Goal: Information Seeking & Learning: Learn about a topic

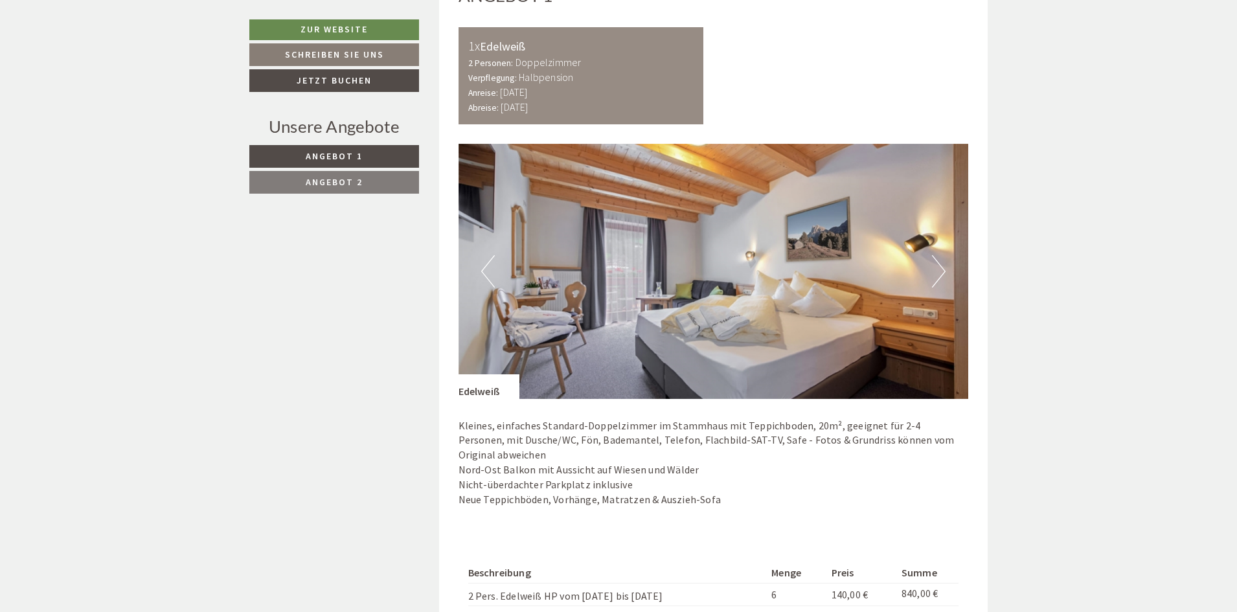
scroll to position [843, 0]
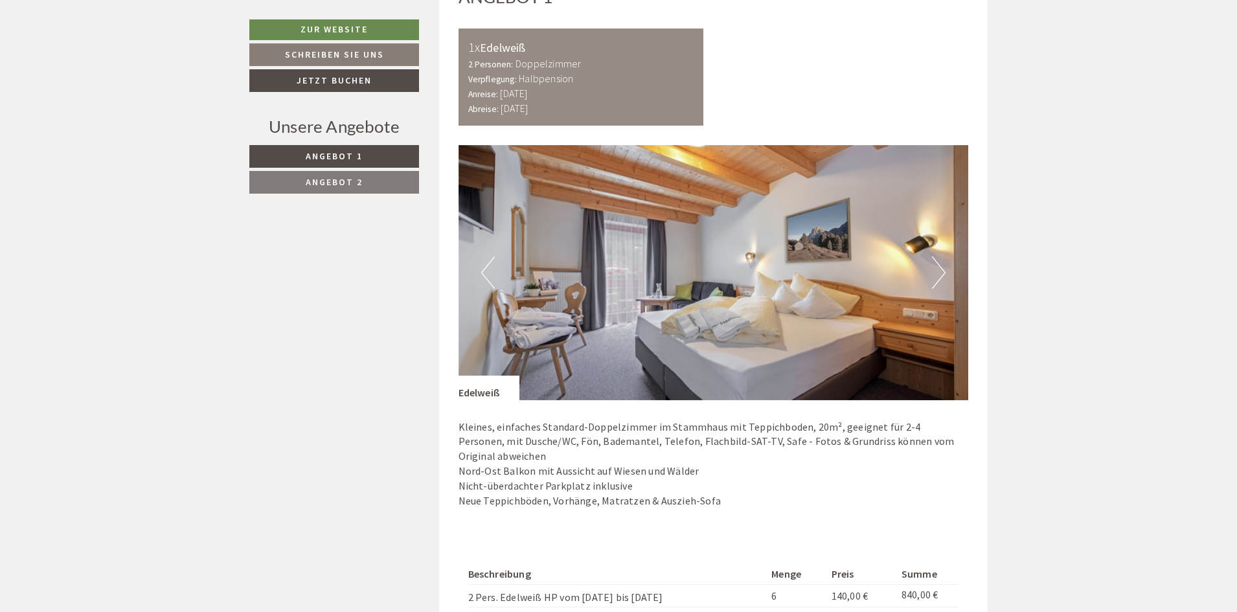
click at [940, 277] on button "Next" at bounding box center [939, 272] width 14 height 32
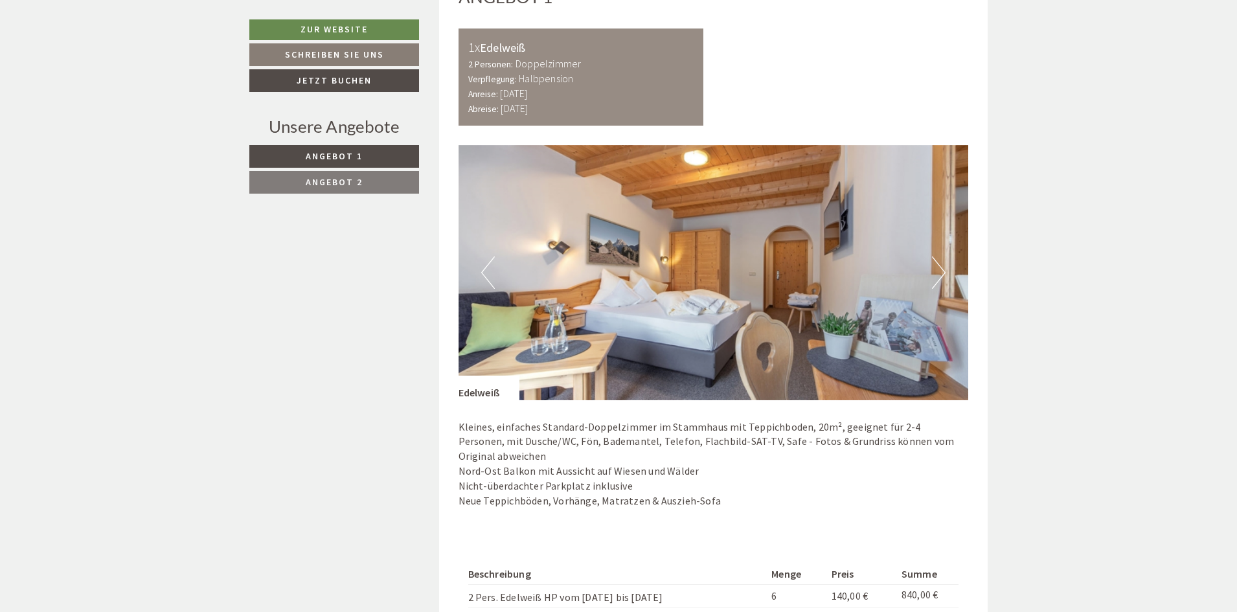
click at [940, 276] on button "Next" at bounding box center [939, 272] width 14 height 32
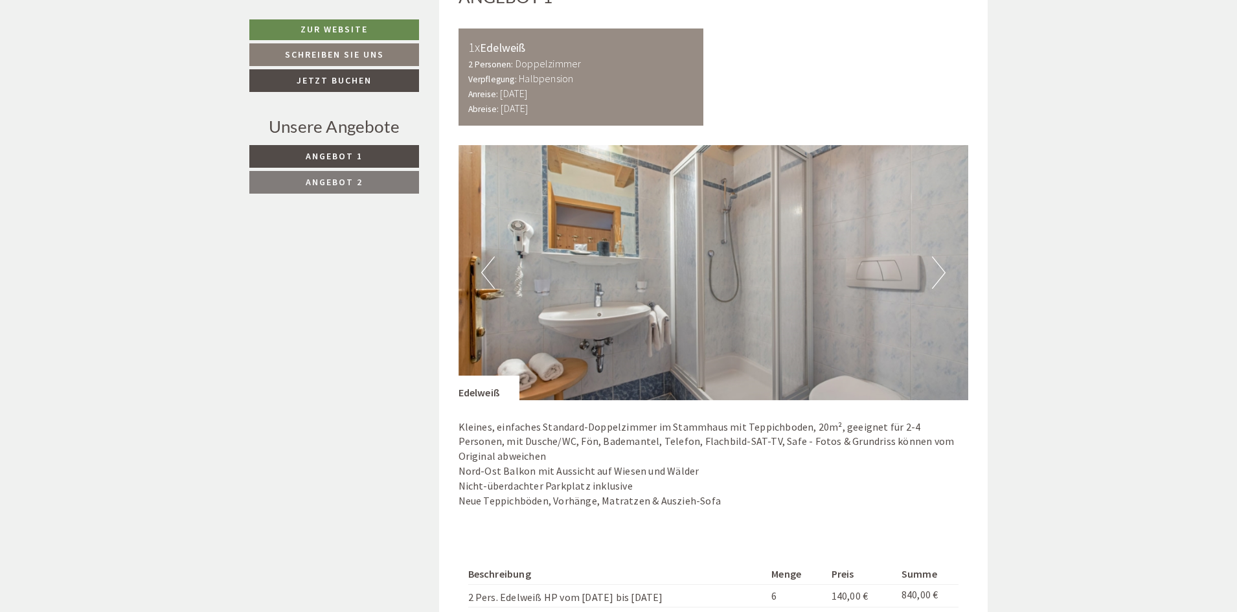
click at [940, 276] on button "Next" at bounding box center [939, 272] width 14 height 32
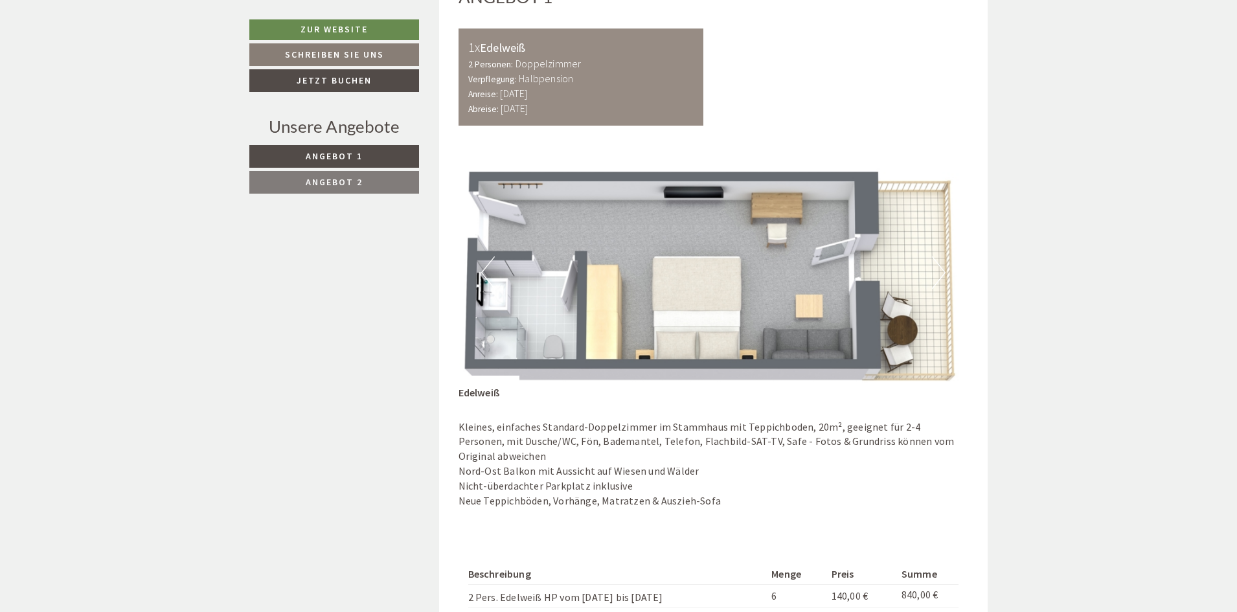
click at [940, 276] on button "Next" at bounding box center [939, 272] width 14 height 32
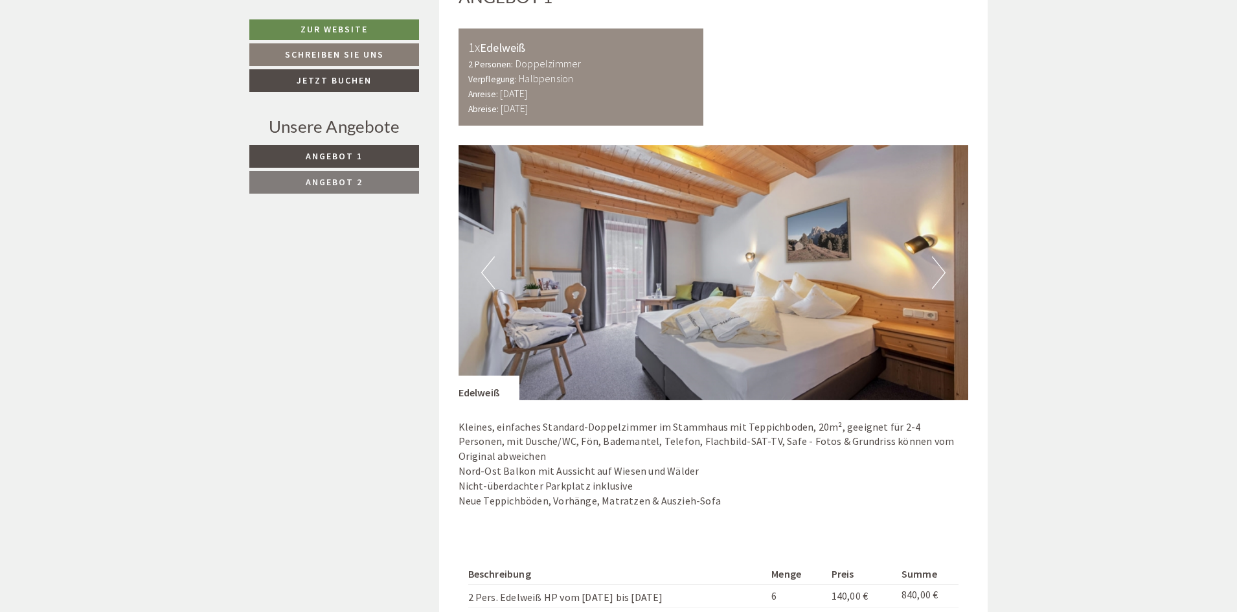
click at [940, 276] on button "Next" at bounding box center [939, 272] width 14 height 32
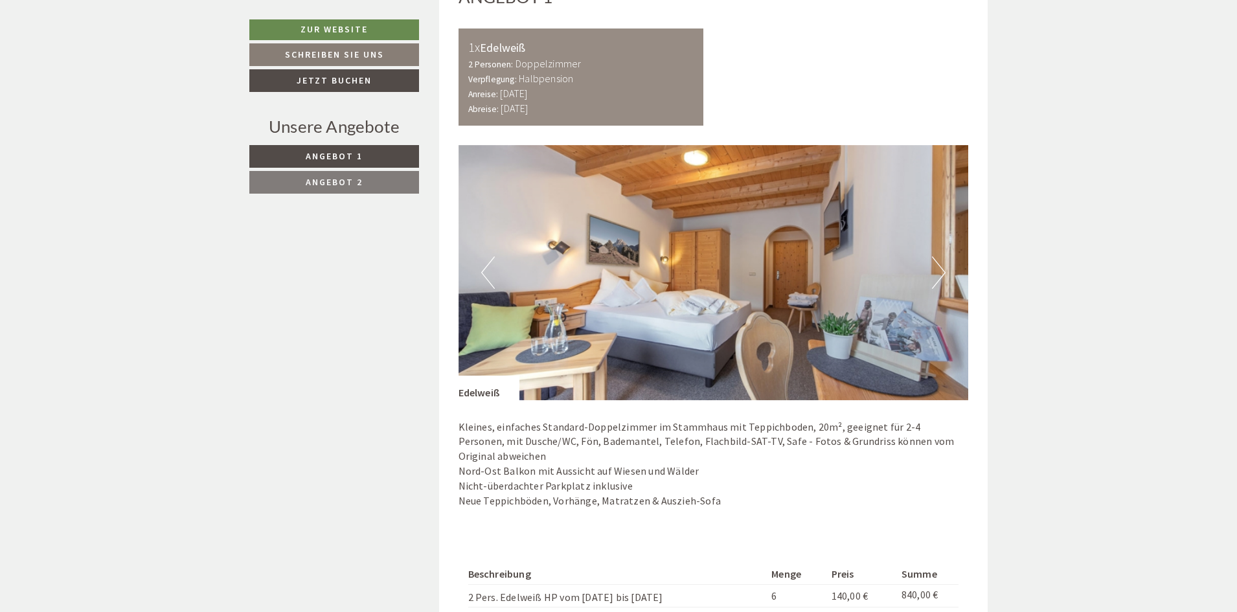
click at [940, 276] on button "Next" at bounding box center [939, 272] width 14 height 32
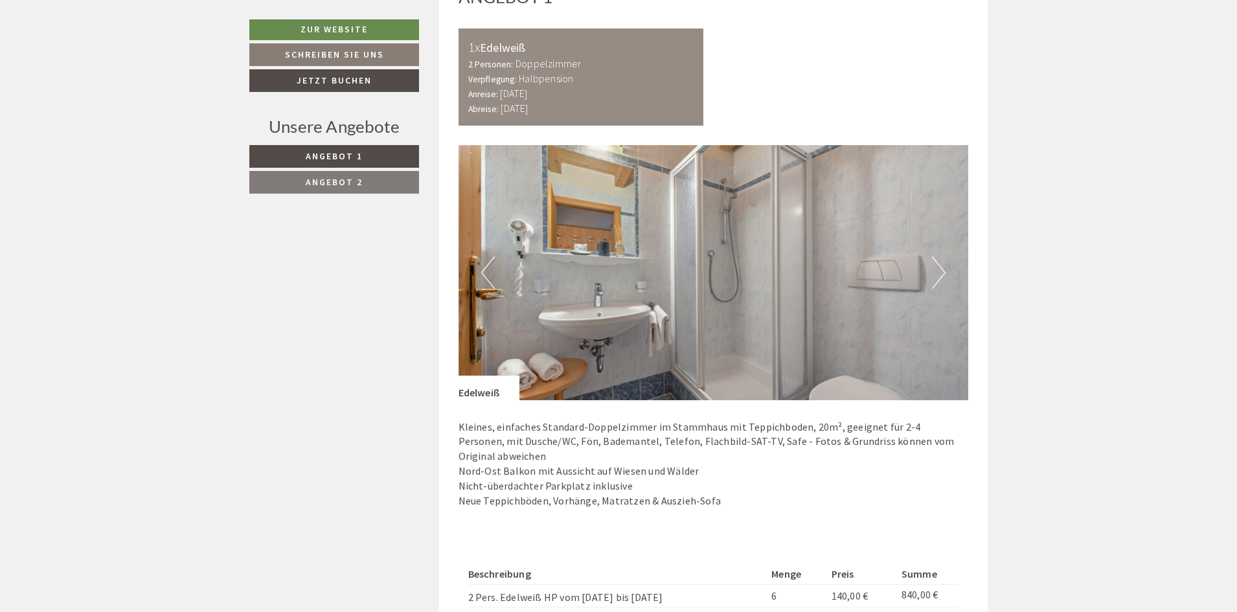
click at [940, 276] on button "Next" at bounding box center [939, 272] width 14 height 32
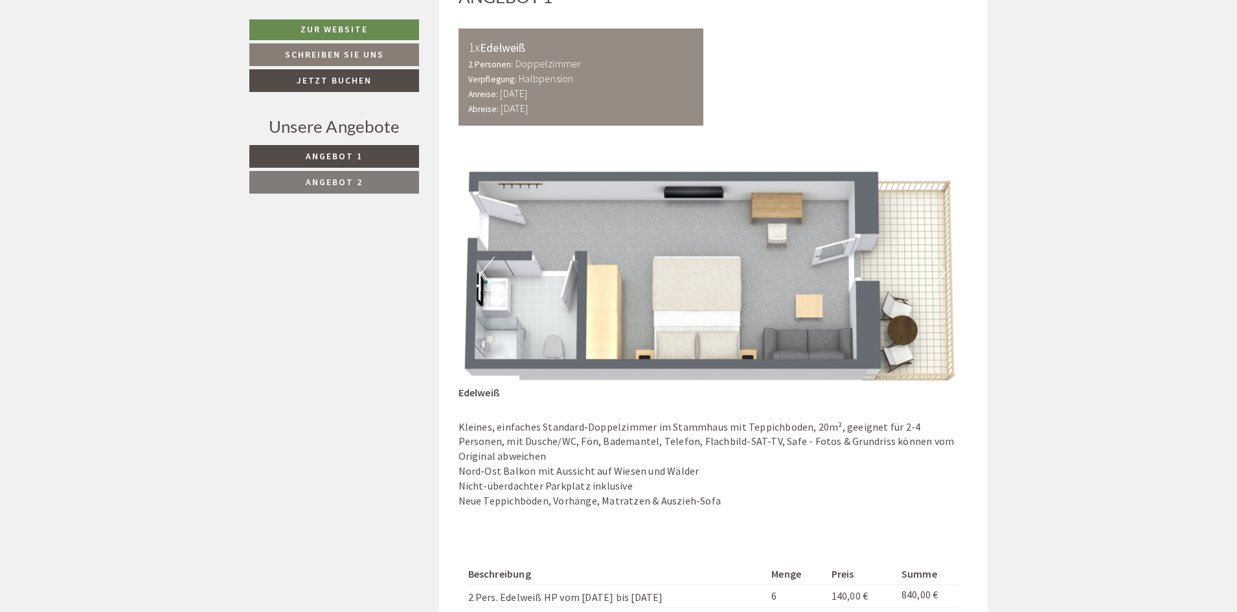
click at [940, 276] on button "Next" at bounding box center [939, 272] width 14 height 32
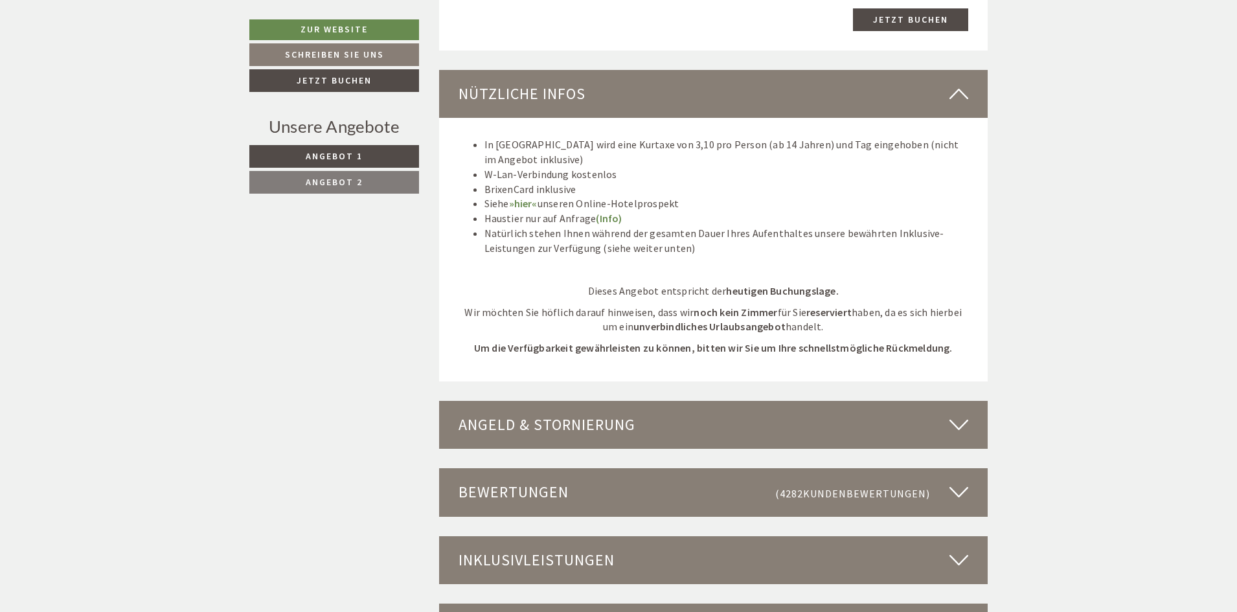
scroll to position [2332, 0]
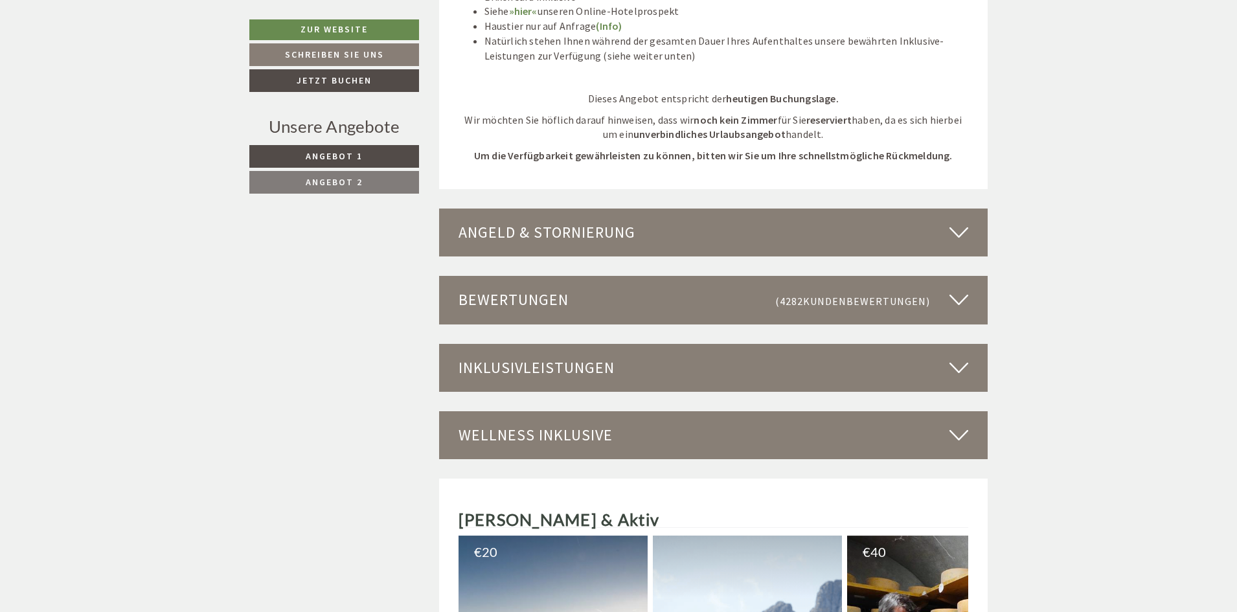
click at [738, 369] on div "Inklusivleistungen" at bounding box center [713, 368] width 549 height 48
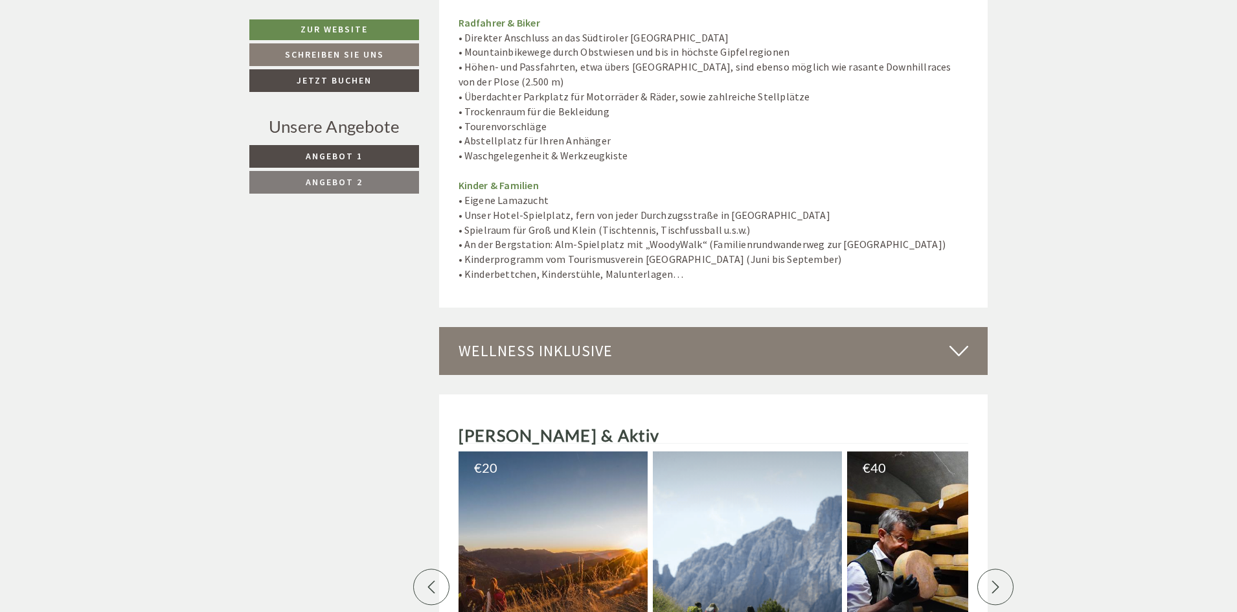
click at [644, 339] on div "Wellness inklusive" at bounding box center [713, 351] width 549 height 48
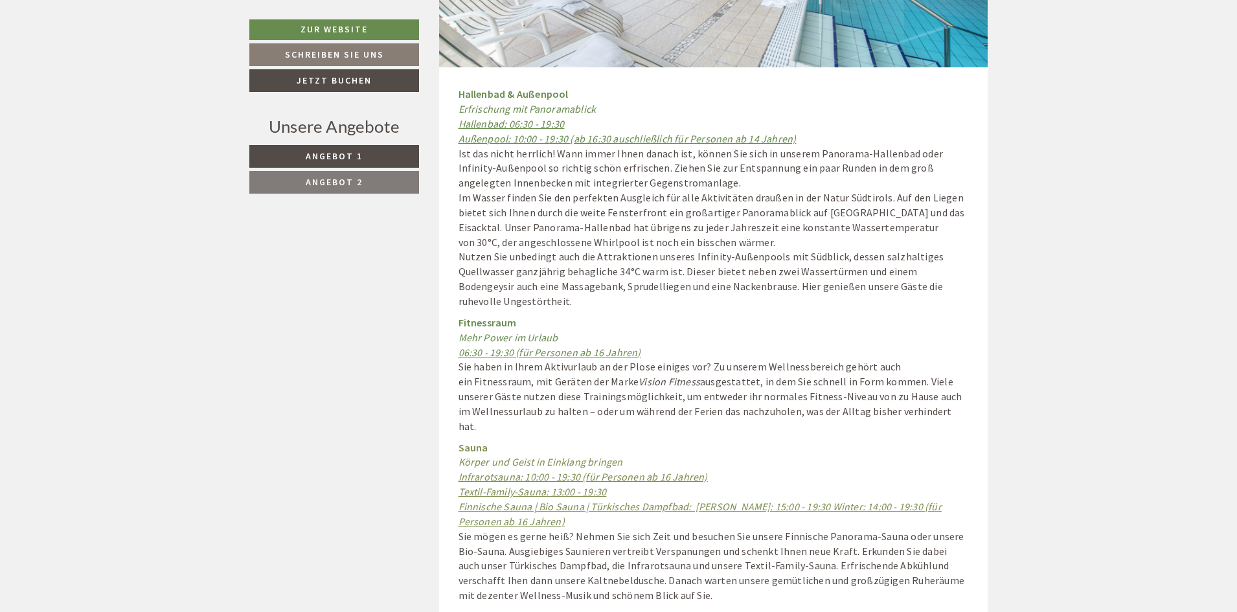
scroll to position [4273, 0]
